Goal: Information Seeking & Learning: Understand process/instructions

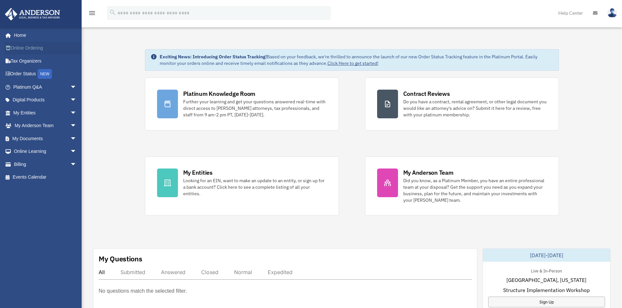
click at [28, 47] on link "Online Ordering" at bounding box center [46, 48] width 82 height 13
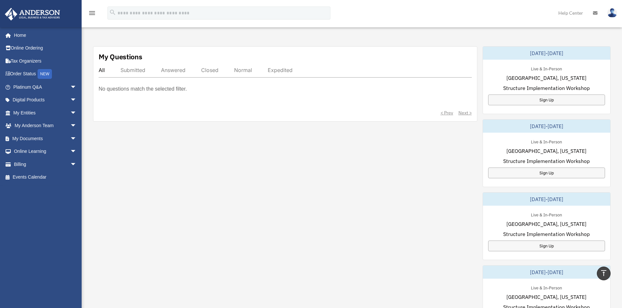
scroll to position [65, 0]
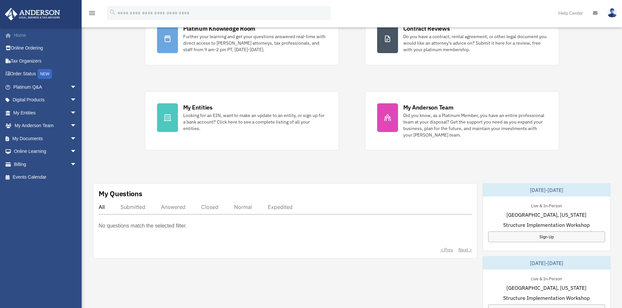
click at [22, 39] on link "Home" at bounding box center [46, 35] width 82 height 13
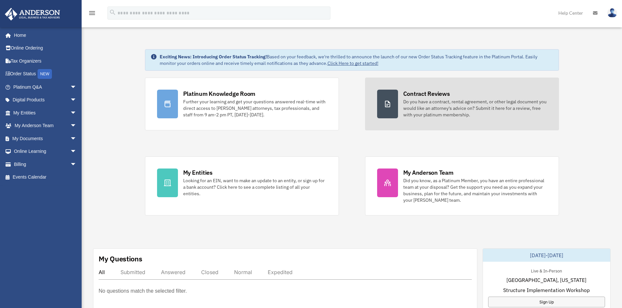
click at [405, 110] on div "Do you have a contract, rental agreement, or other legal document you would lik…" at bounding box center [475, 109] width 144 height 20
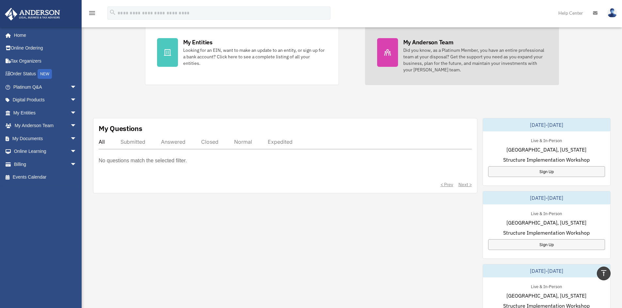
scroll to position [71, 0]
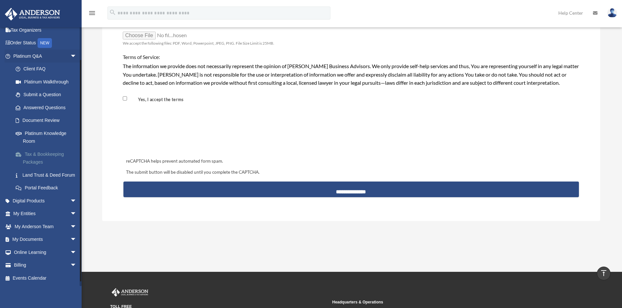
scroll to position [39, 0]
click at [50, 201] on link "Digital Products arrow_drop_down" at bounding box center [46, 201] width 82 height 13
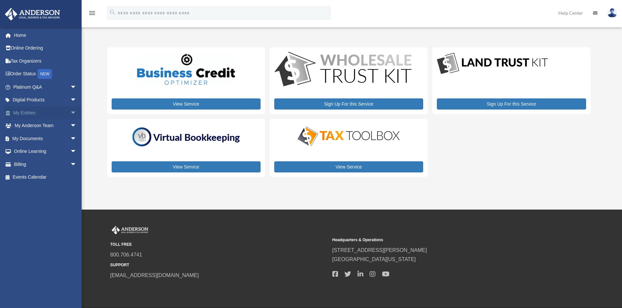
click at [70, 113] on span "arrow_drop_down" at bounding box center [76, 112] width 13 height 13
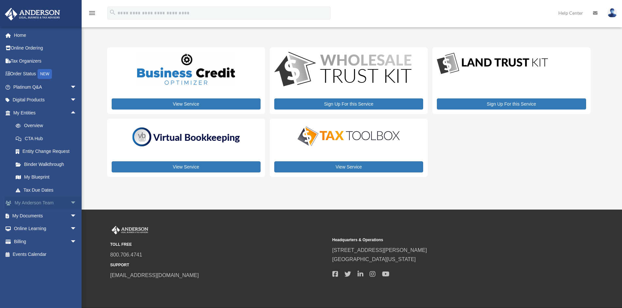
click at [71, 205] on span "arrow_drop_down" at bounding box center [76, 203] width 13 height 13
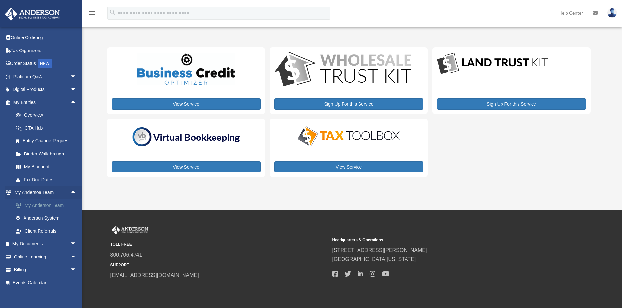
scroll to position [15, 0]
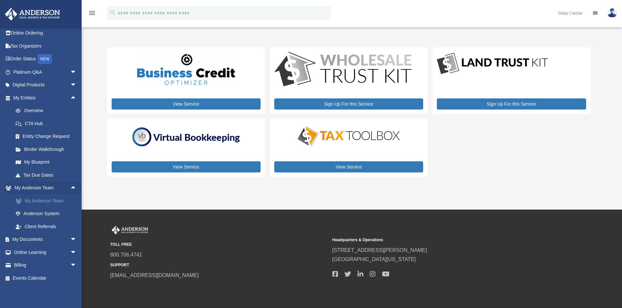
click at [58, 202] on link "My Anderson Team" at bounding box center [47, 201] width 77 height 13
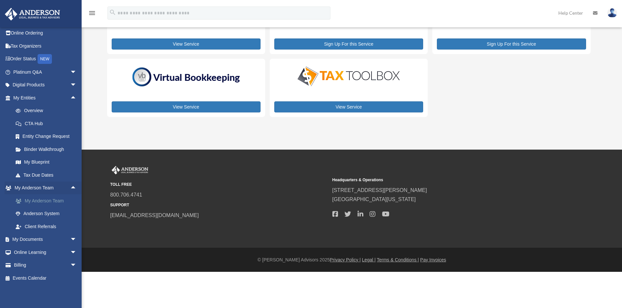
scroll to position [60, 0]
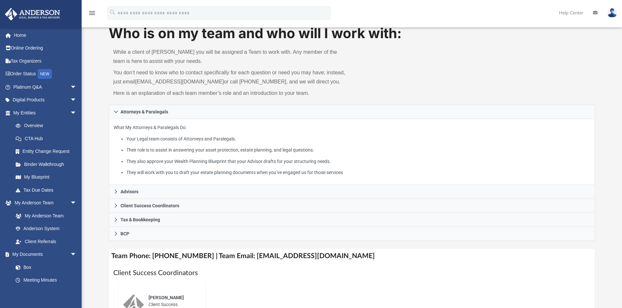
scroll to position [33, 0]
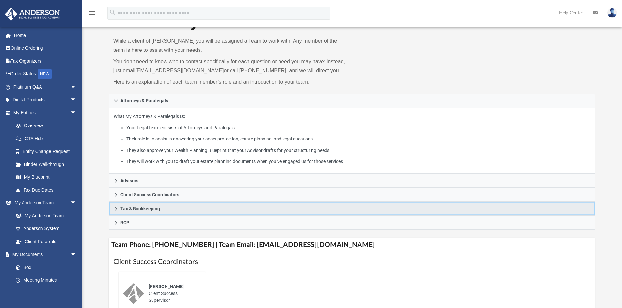
click at [150, 204] on link "Tax & Bookkeeping" at bounding box center [352, 209] width 486 height 14
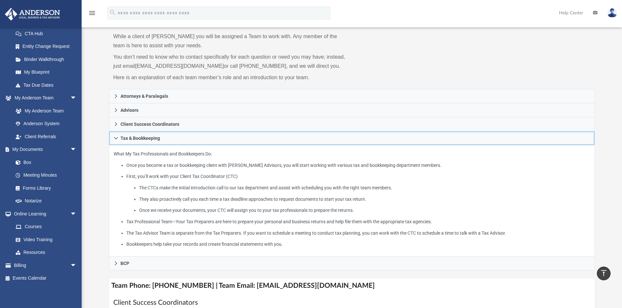
scroll to position [0, 0]
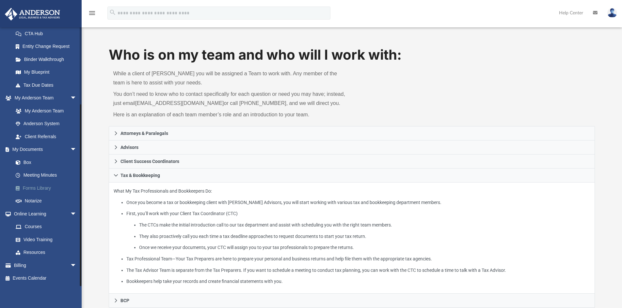
click at [38, 186] on link "Forms Library" at bounding box center [47, 188] width 77 height 13
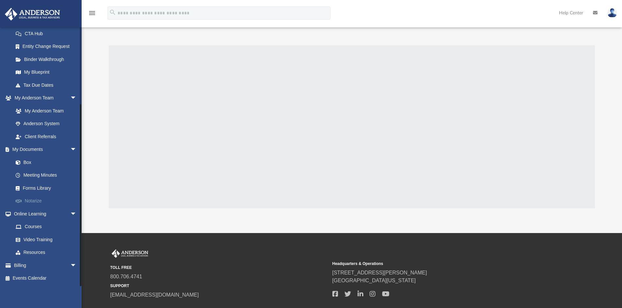
click at [35, 202] on link "Notarize" at bounding box center [47, 201] width 77 height 13
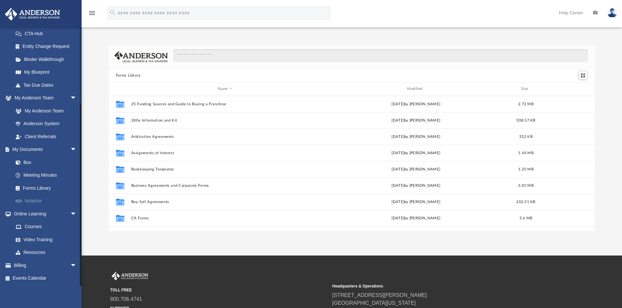
scroll to position [144, 481]
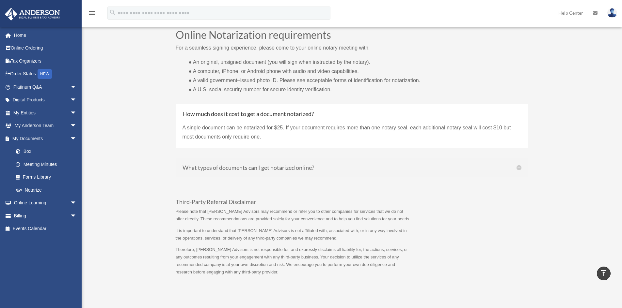
scroll to position [490, 0]
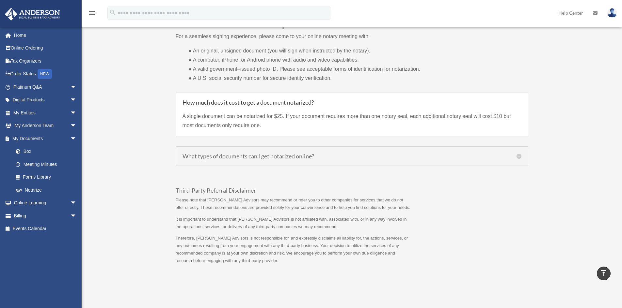
click at [305, 166] on div "What types of documents can I get notarized online? Accepted documents by Notar…" at bounding box center [352, 157] width 353 height 20
click at [314, 159] on h5 "What types of documents can I get notarized online?" at bounding box center [351, 156] width 339 height 6
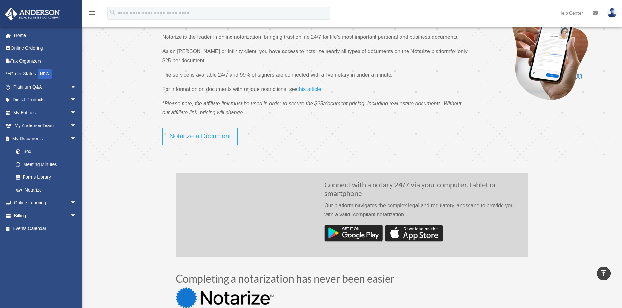
scroll to position [0, 0]
